Goal: Transaction & Acquisition: Purchase product/service

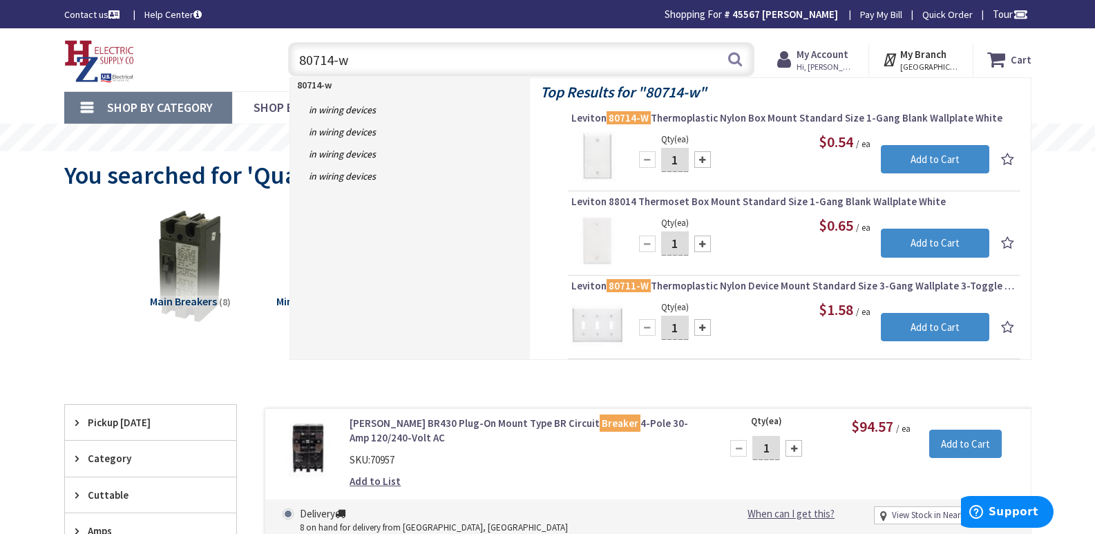
drag, startPoint x: 357, startPoint y: 56, endPoint x: 279, endPoint y: 62, distance: 78.3
click at [291, 62] on input "80714-w" at bounding box center [521, 59] width 466 height 35
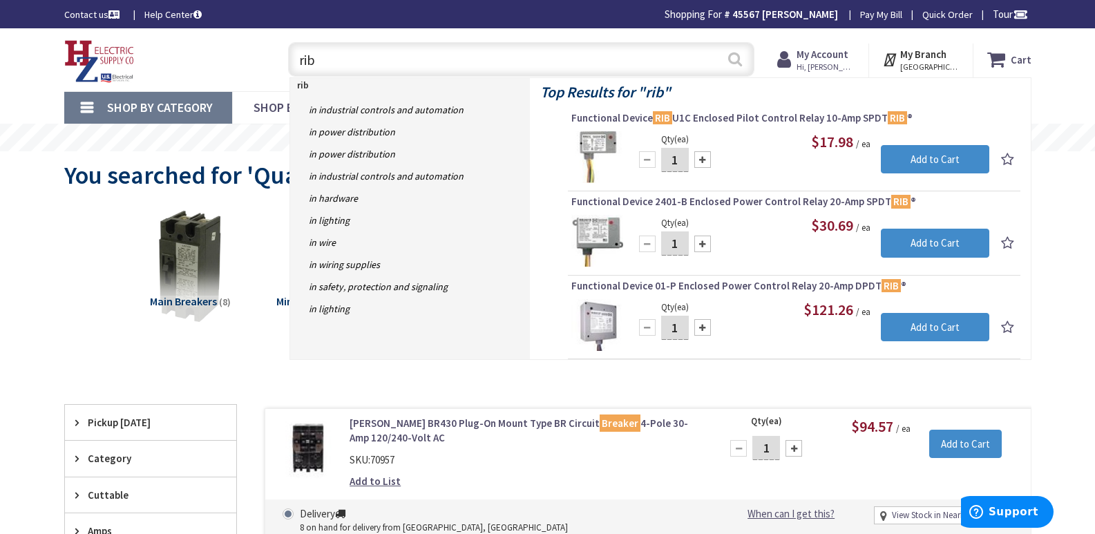
type input "rib"
click at [734, 59] on button "Search" at bounding box center [735, 59] width 18 height 31
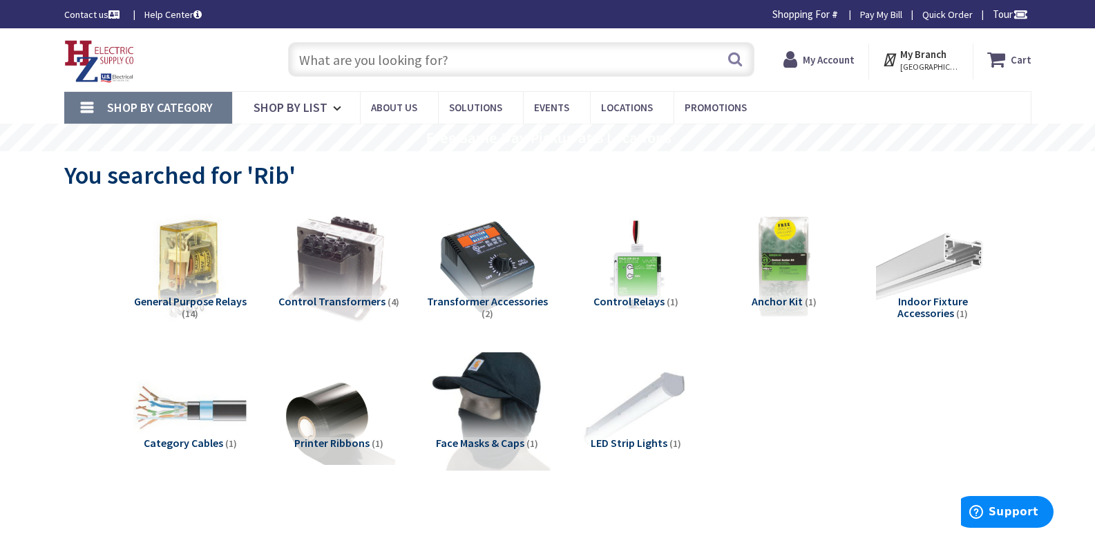
type input "[PERSON_NAME][GEOGRAPHIC_DATA], [GEOGRAPHIC_DATA]"
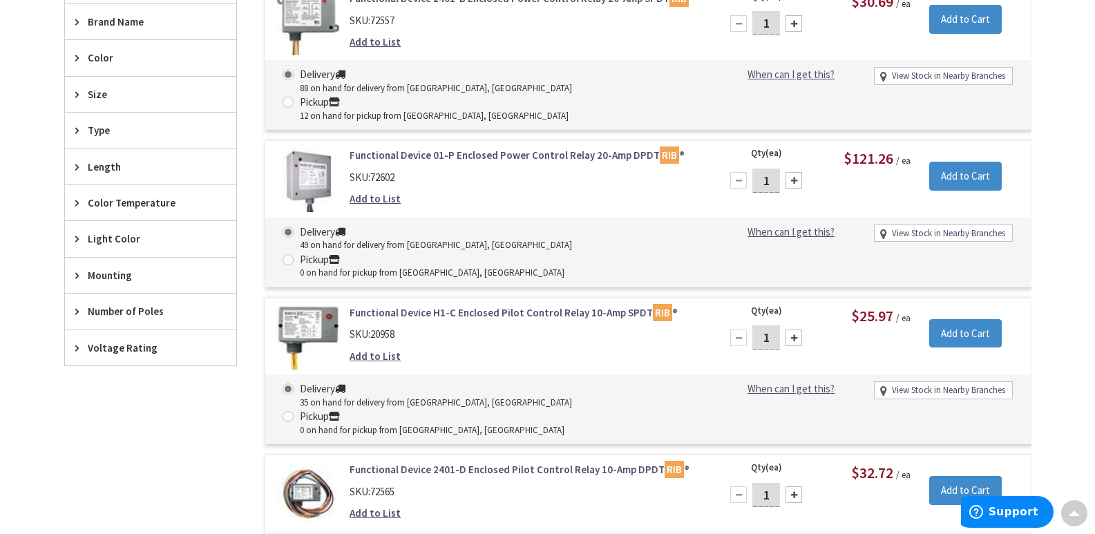
scroll to position [760, 0]
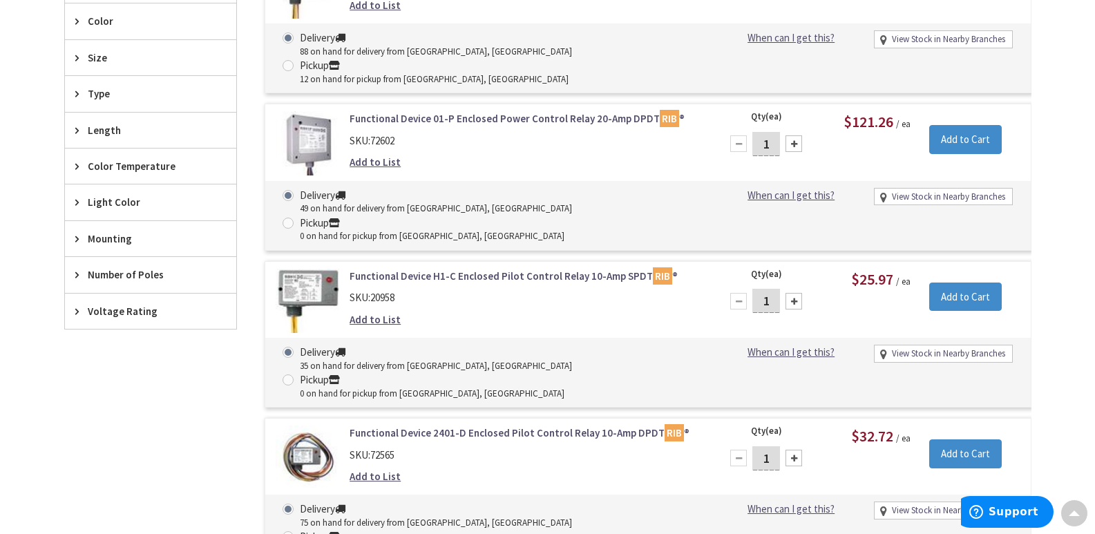
click at [479, 426] on link "Functional Device 2401-D Enclosed Pilot Control Relay 10-Amp DPDT RIB ®" at bounding box center [526, 433] width 352 height 15
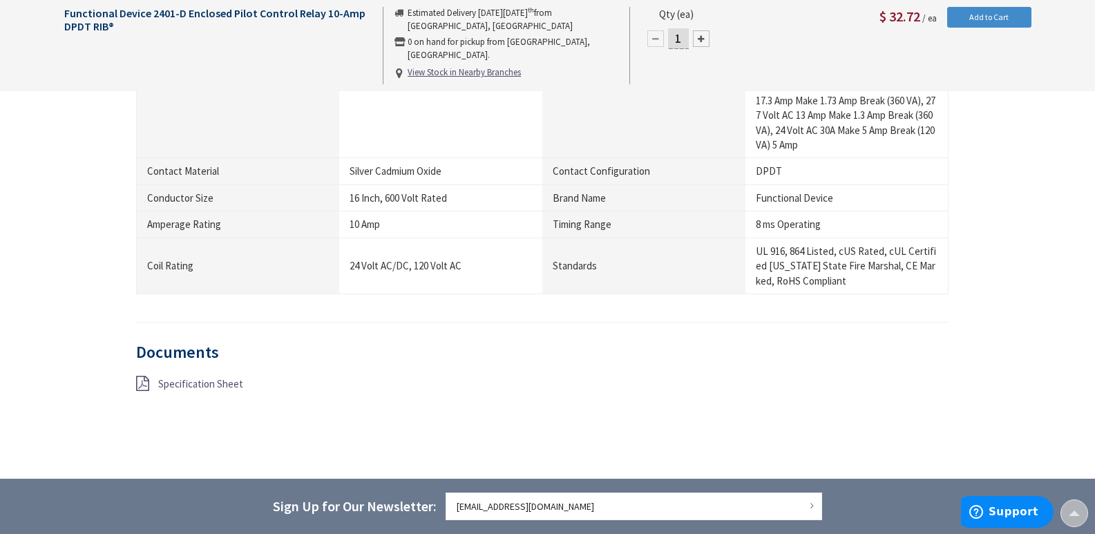
scroll to position [1036, 0]
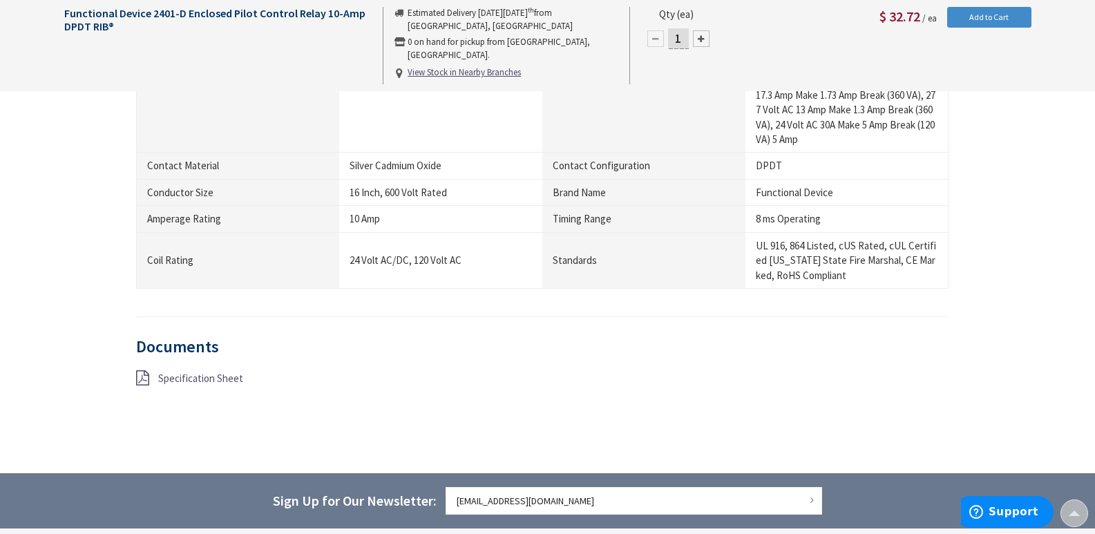
click at [201, 376] on span "Specification Sheet" at bounding box center [200, 378] width 85 height 13
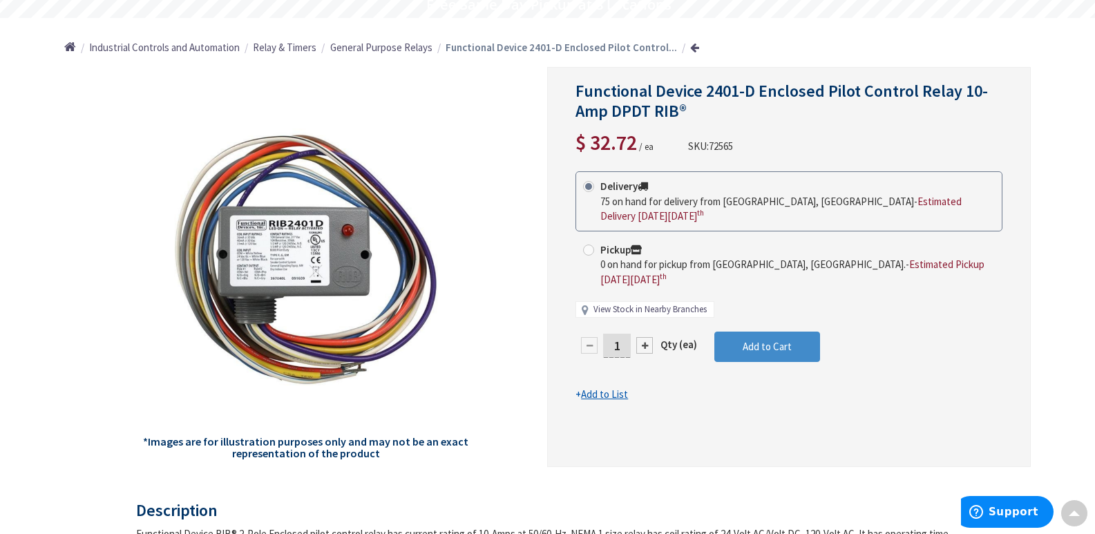
click at [642, 309] on link "View Stock in Nearby Branches" at bounding box center [649, 309] width 113 height 13
select select "data-availability"
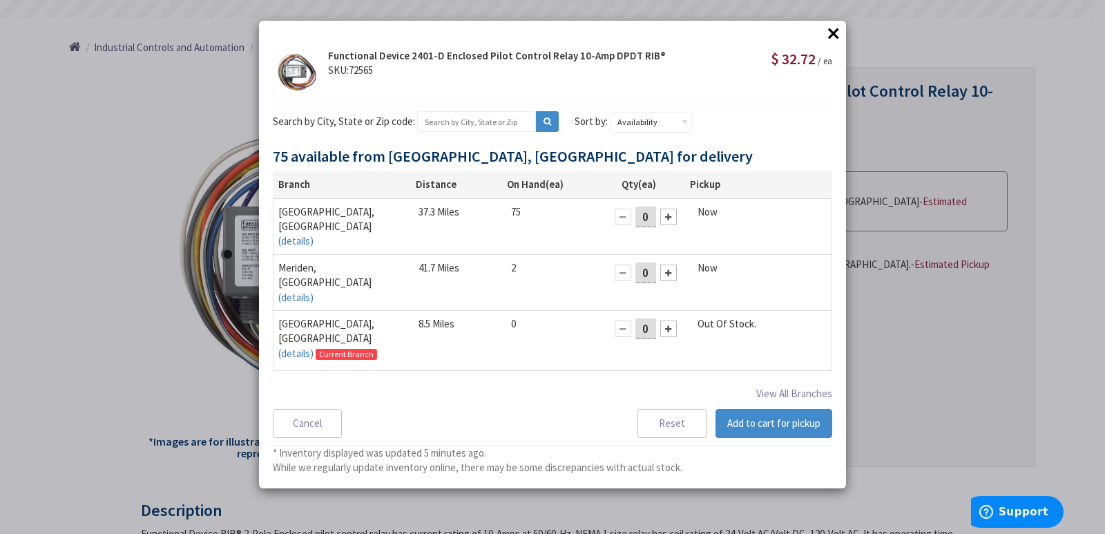
click at [662, 321] on div at bounding box center [668, 329] width 17 height 17
click at [745, 419] on button "Add to cart for pickup" at bounding box center [774, 423] width 117 height 29
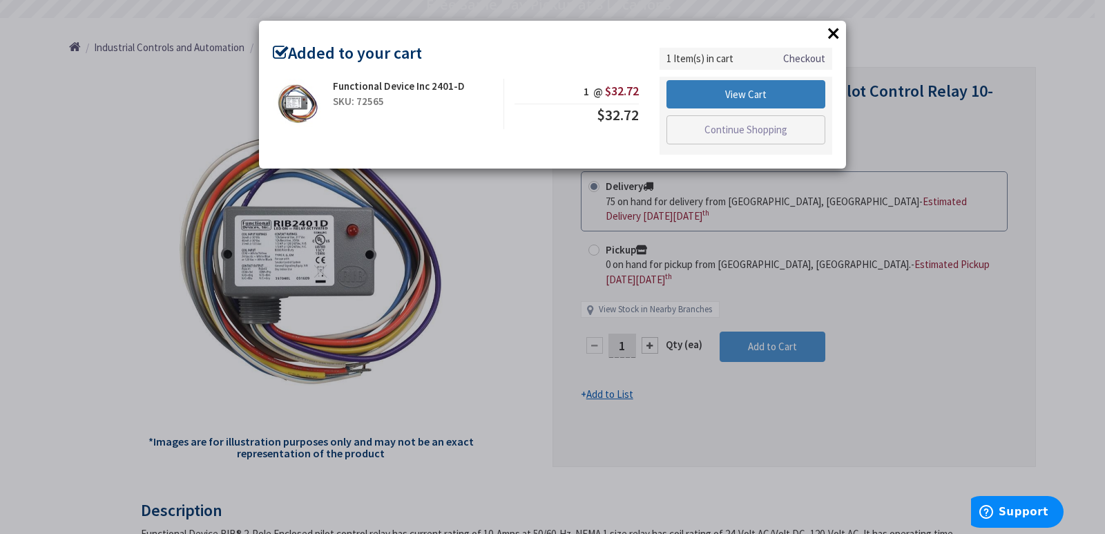
click at [727, 87] on link "View Cart" at bounding box center [746, 94] width 159 height 29
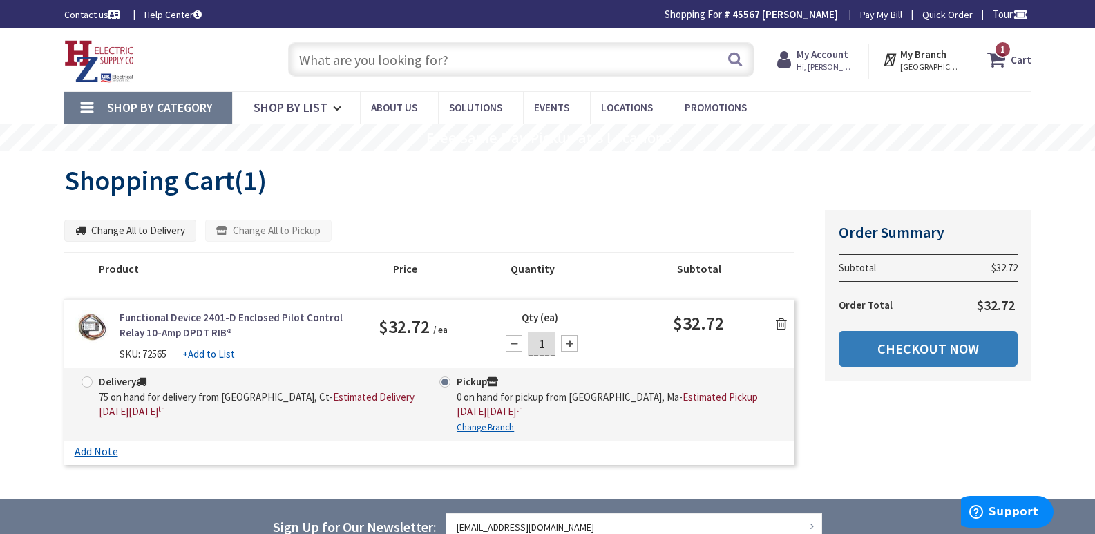
click at [921, 347] on link "Checkout Now" at bounding box center [928, 349] width 179 height 36
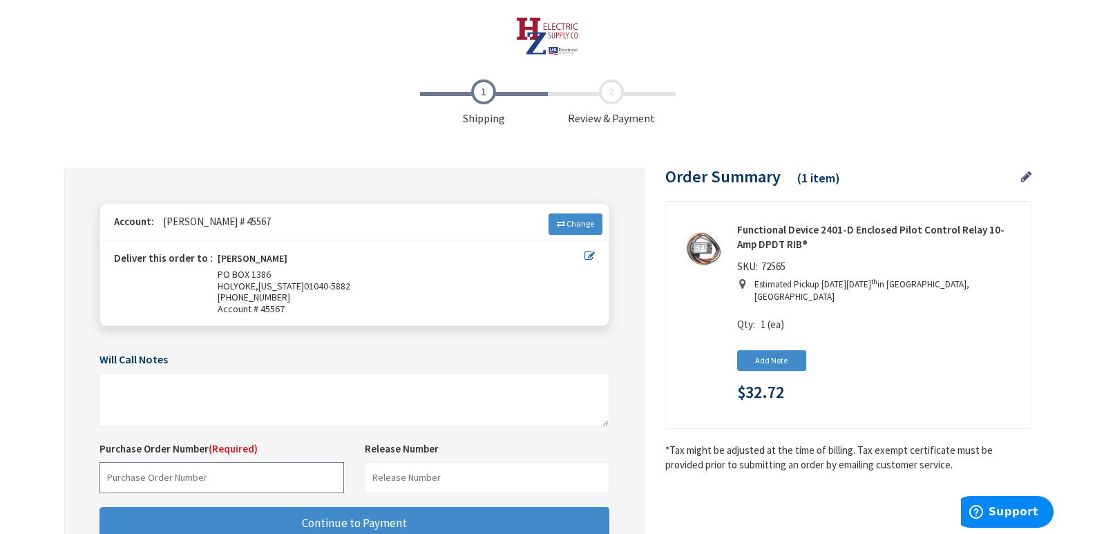
click at [131, 470] on input "text" at bounding box center [221, 477] width 245 height 31
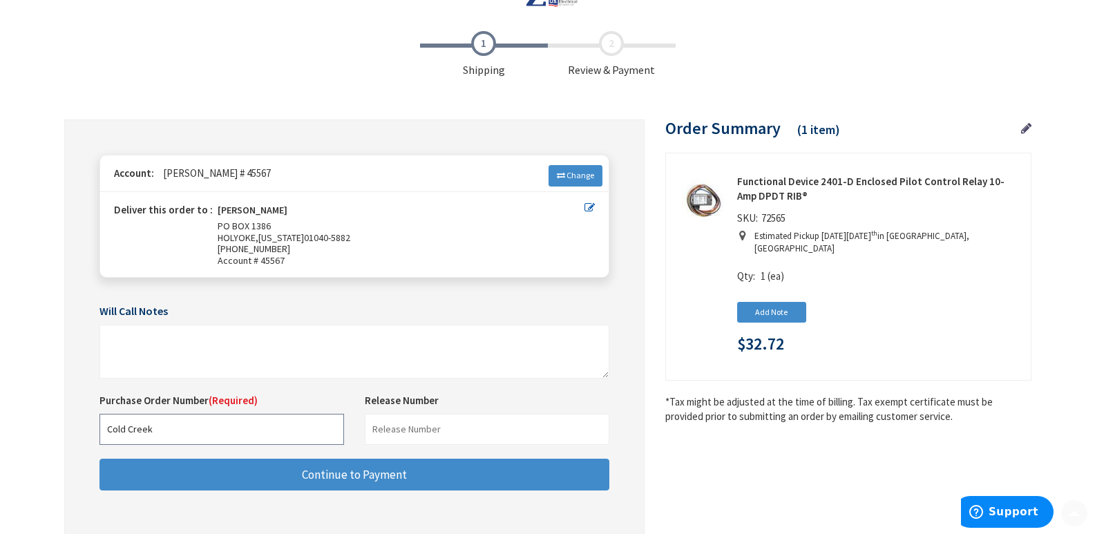
scroll to position [138, 0]
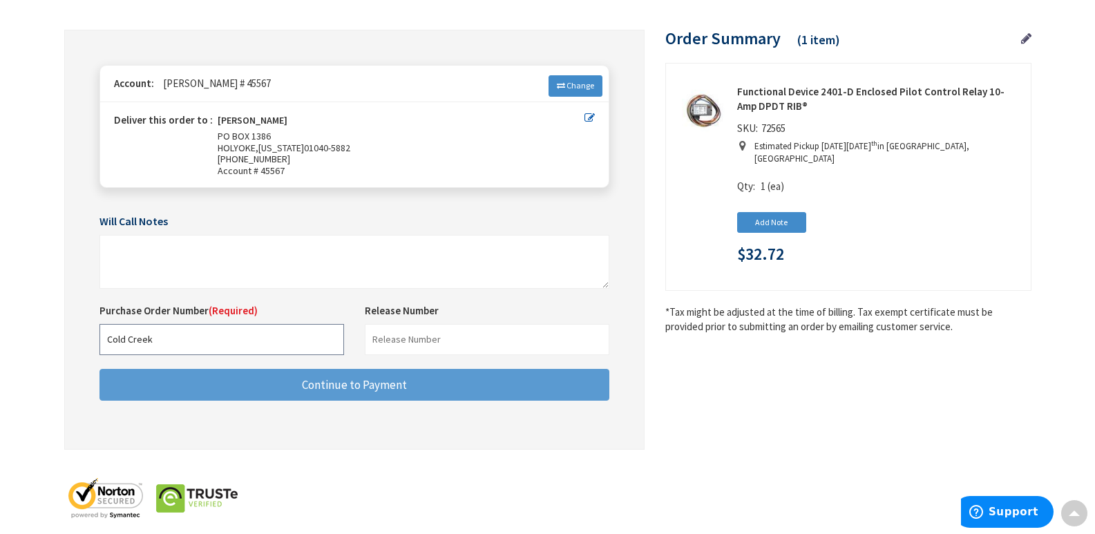
type input "Cold Creek"
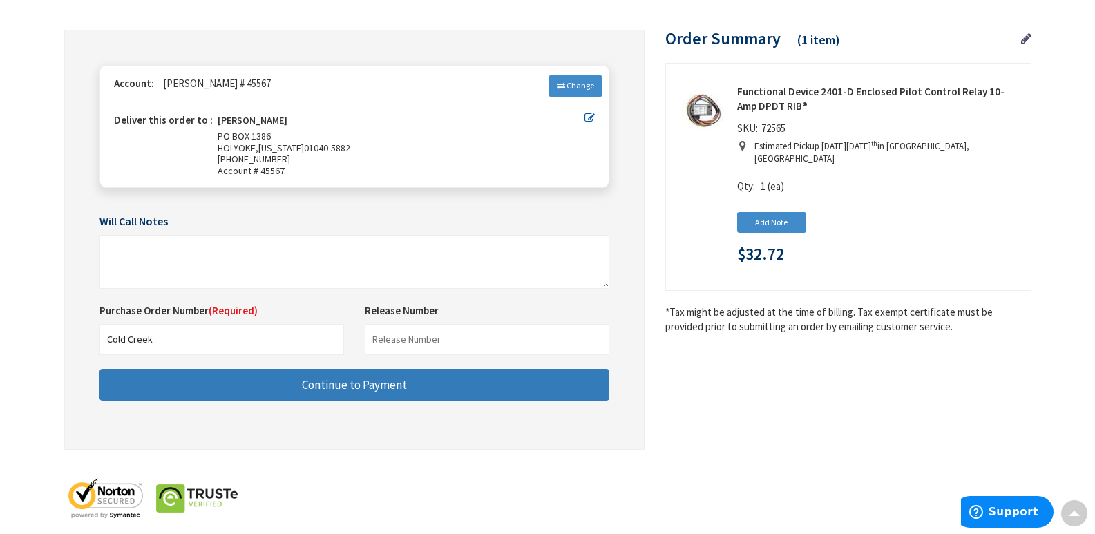
click at [339, 388] on span "Continue to Payment" at bounding box center [354, 384] width 105 height 15
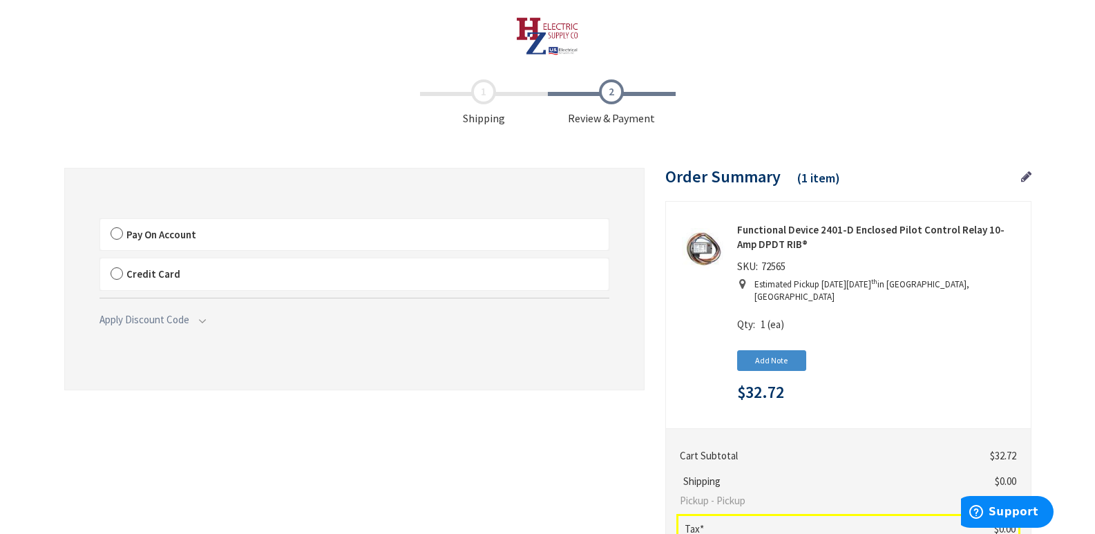
click at [113, 233] on label "Pay On Account" at bounding box center [354, 235] width 508 height 32
click at [100, 222] on input "Pay On Account" at bounding box center [100, 222] width 0 height 0
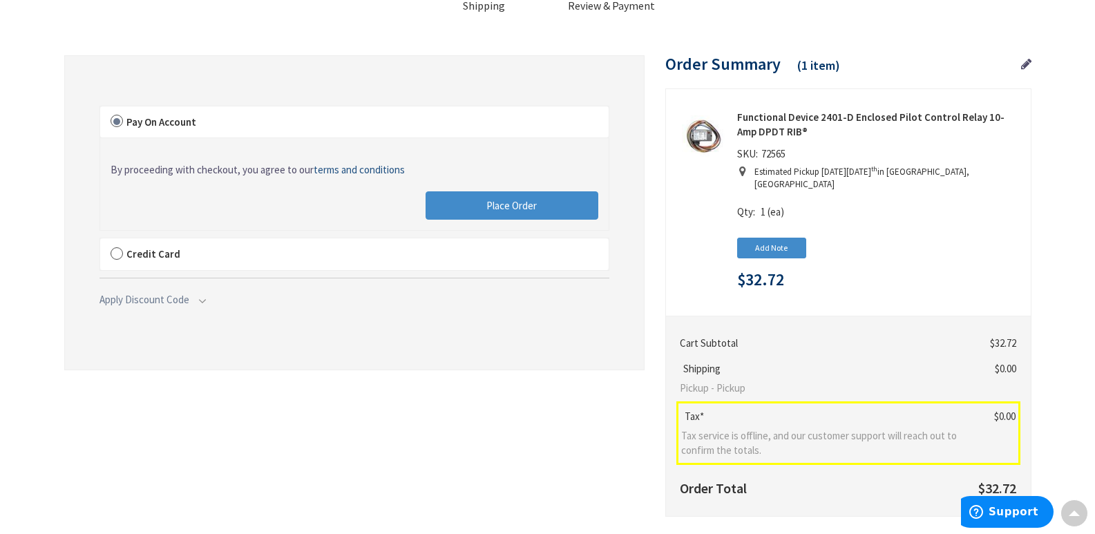
scroll to position [69, 0]
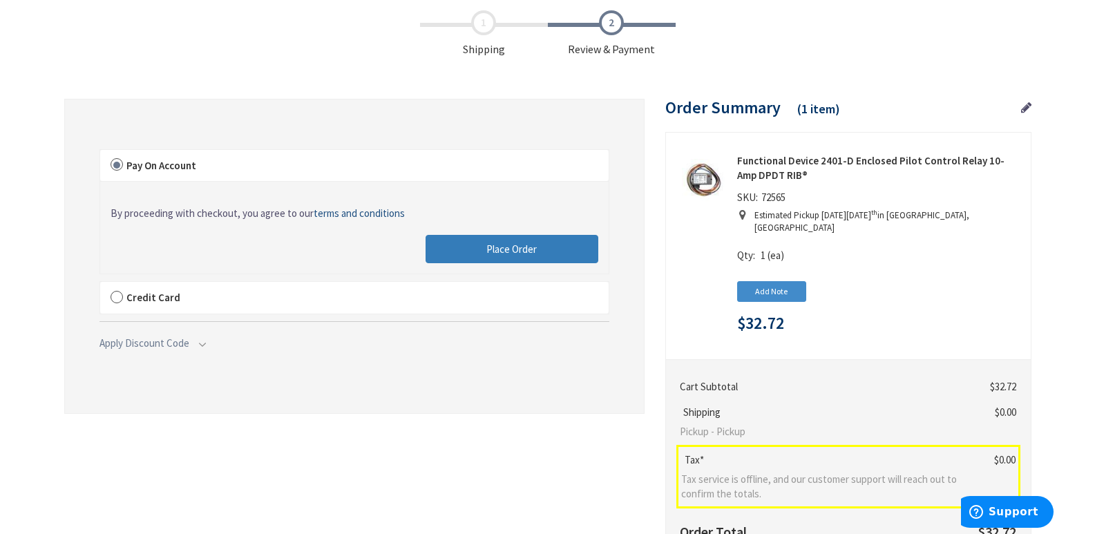
click at [507, 249] on span "Place Order" at bounding box center [511, 248] width 50 height 13
